Goal: Task Accomplishment & Management: Manage account settings

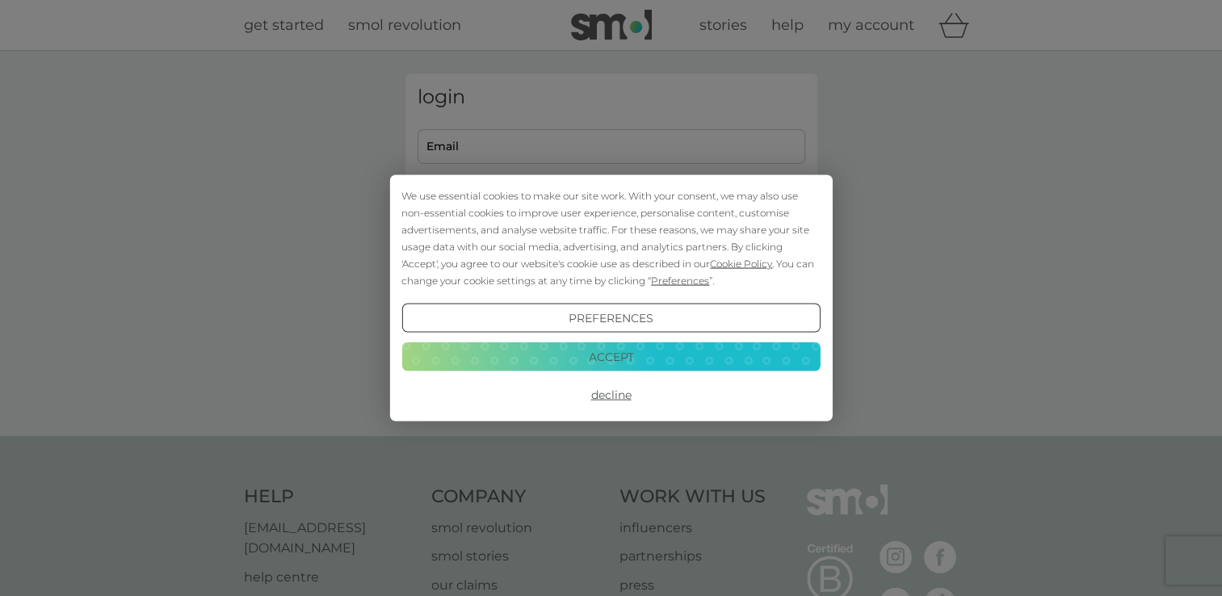
type input "[EMAIL_ADDRESS][DOMAIN_NAME]"
click at [682, 360] on button "Accept" at bounding box center [610, 356] width 418 height 29
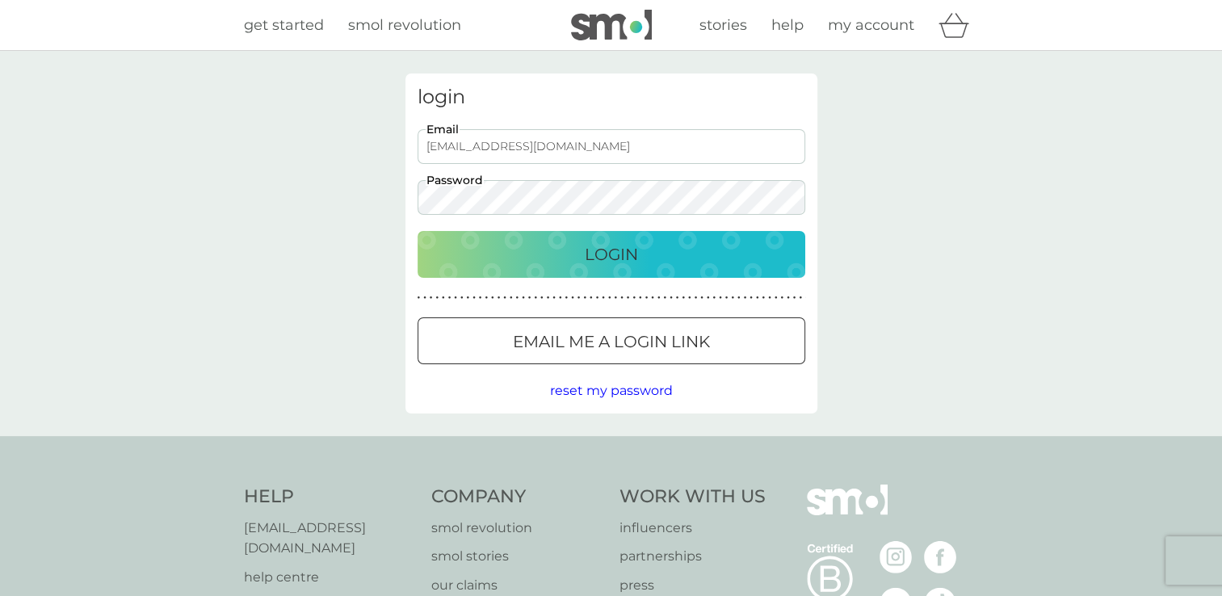
click at [644, 250] on div "Login" at bounding box center [611, 255] width 355 height 26
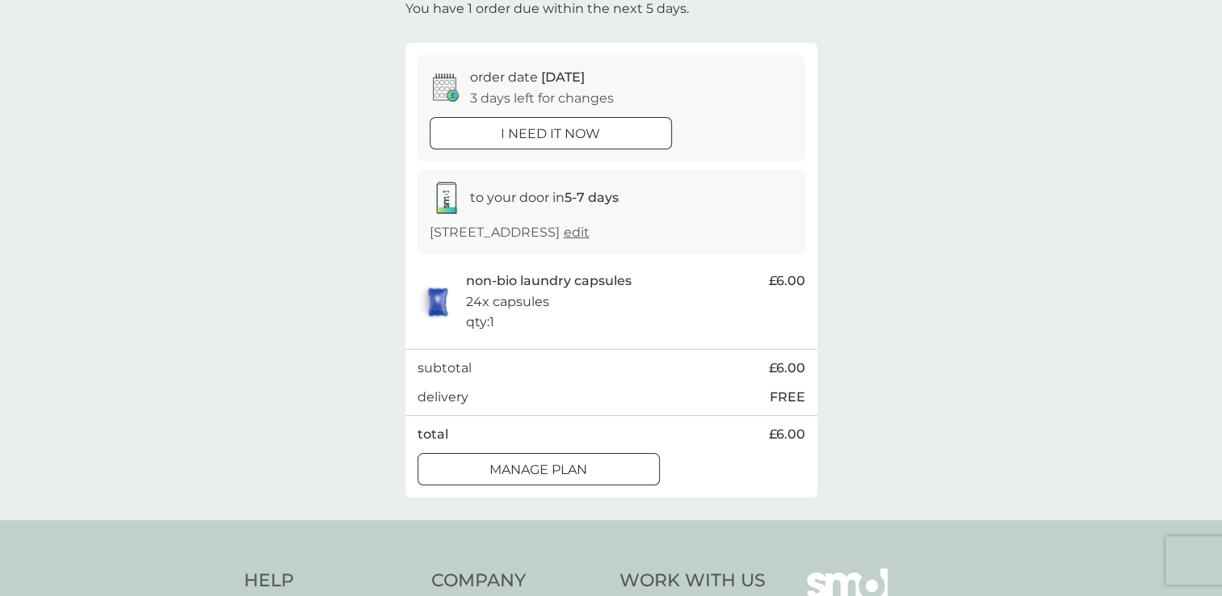
scroll to position [242, 0]
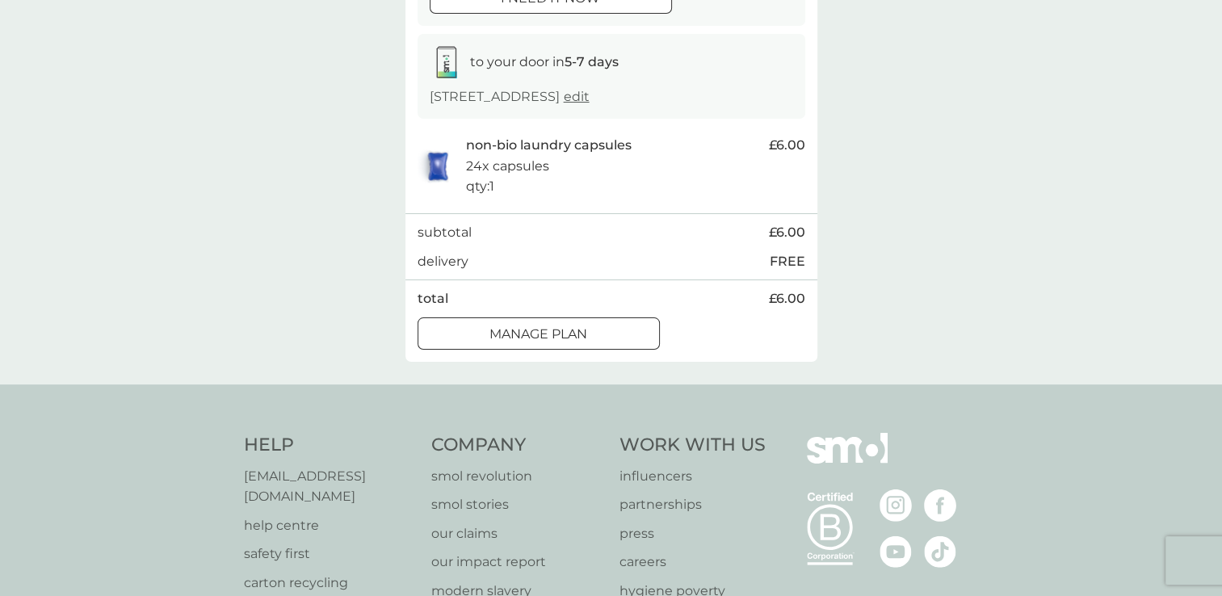
click at [533, 343] on p "Manage plan" at bounding box center [539, 334] width 98 height 21
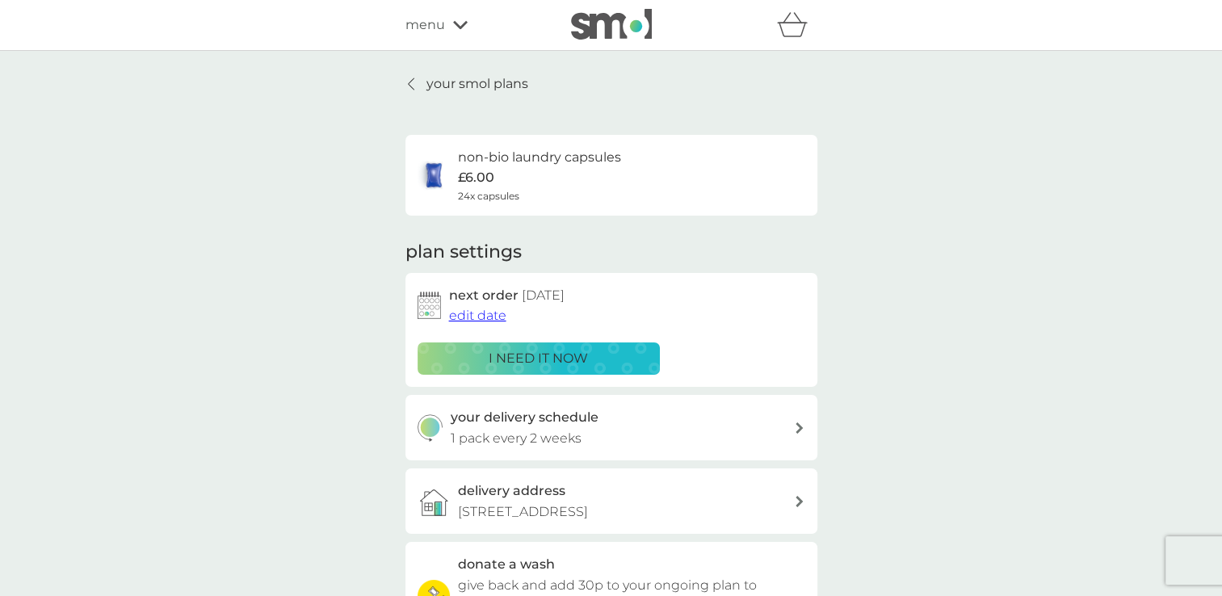
click at [479, 317] on span "edit date" at bounding box center [477, 315] width 57 height 15
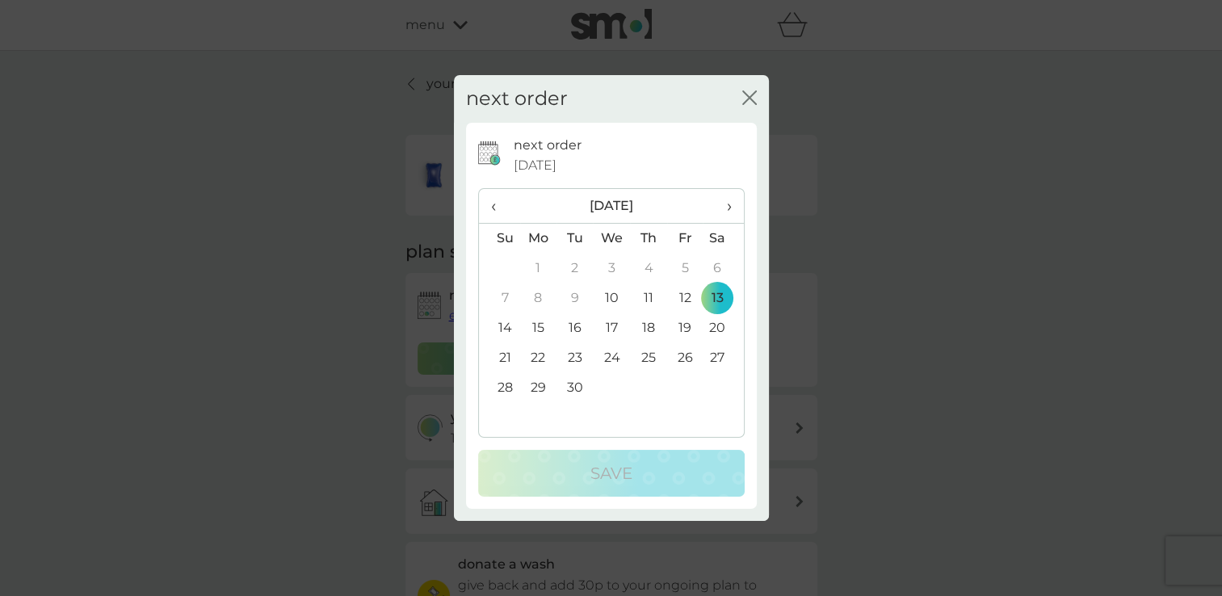
click at [717, 359] on td "27" at bounding box center [723, 358] width 40 height 30
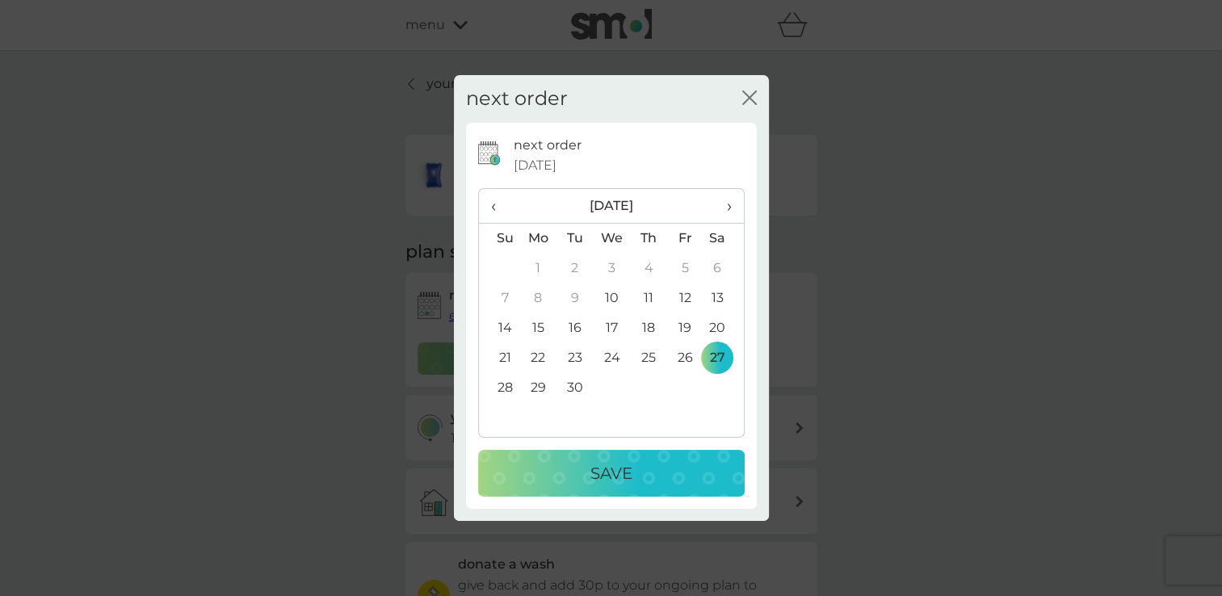
click at [665, 476] on div "Save" at bounding box center [611, 473] width 234 height 26
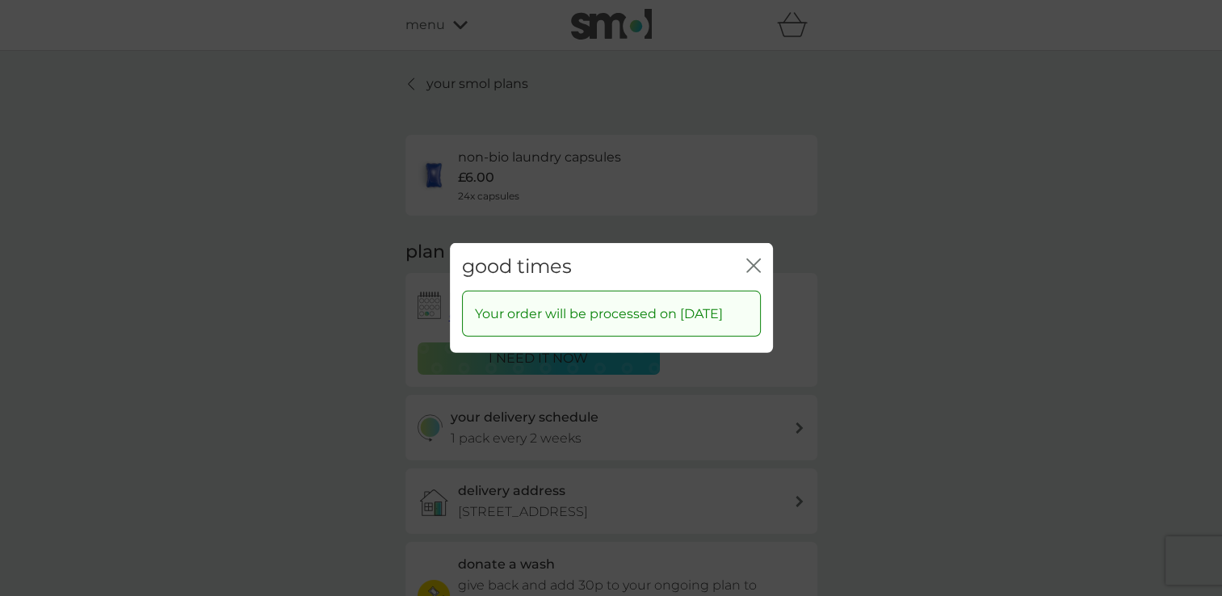
click at [751, 259] on icon "close" at bounding box center [753, 266] width 15 height 15
